Goal: Go to known website: Go to known website

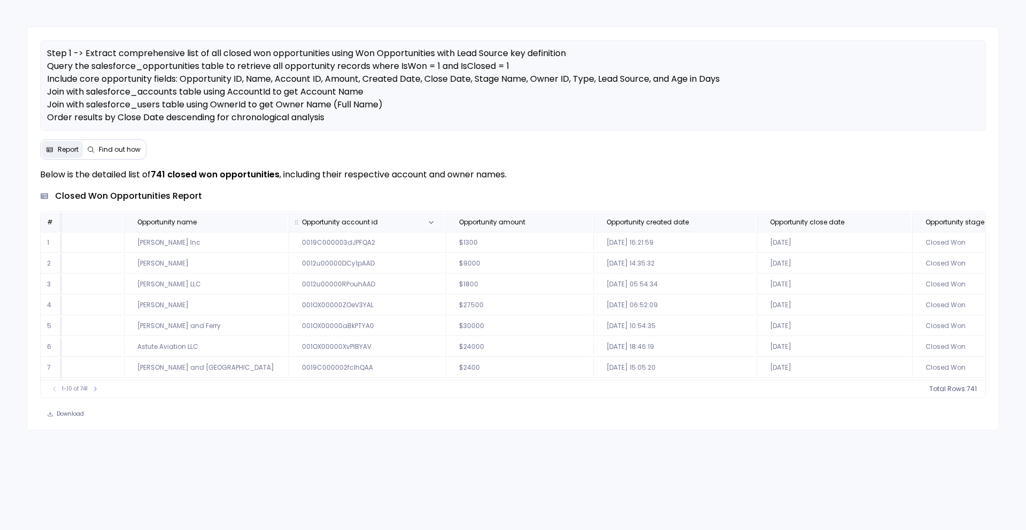
scroll to position [0, 179]
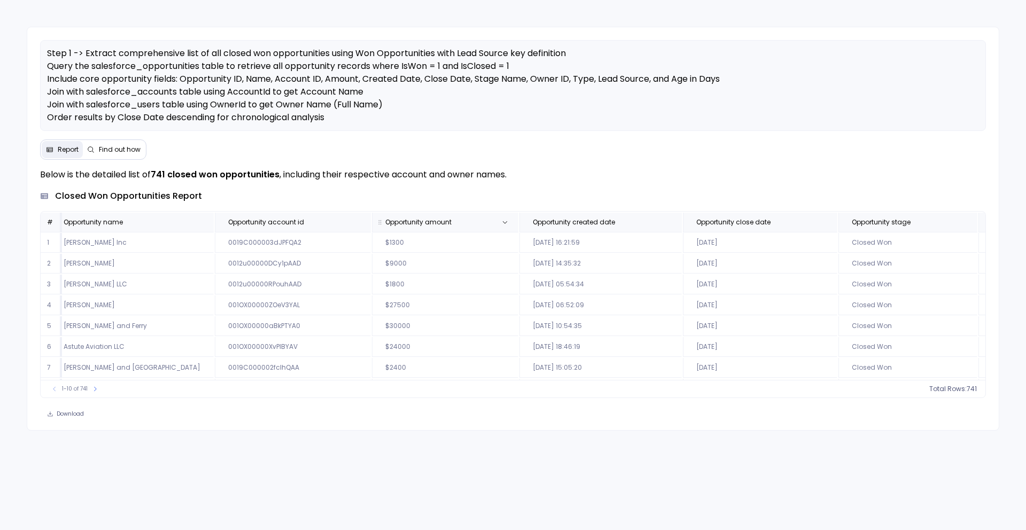
click at [426, 223] on span "Opportunity amount" at bounding box center [433, 222] width 113 height 9
click at [958, 389] on span "730" at bounding box center [958, 389] width 12 height 9
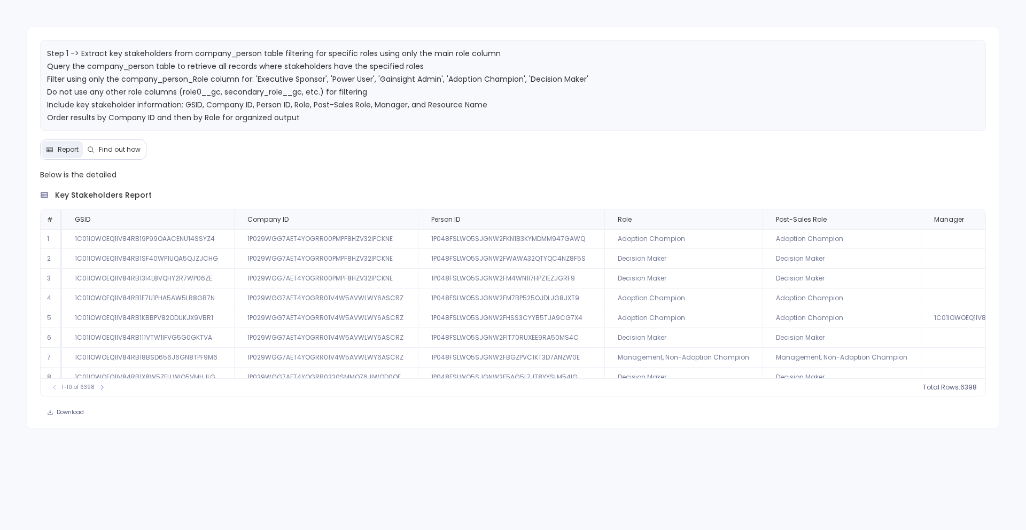
scroll to position [51, 0]
